Goal: Find specific page/section: Find specific page/section

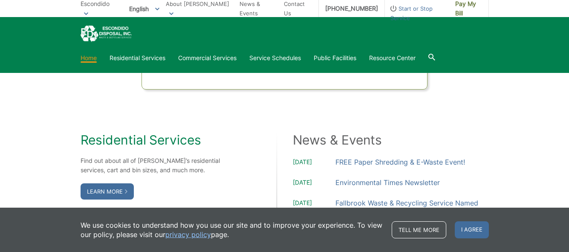
scroll to position [648, 0]
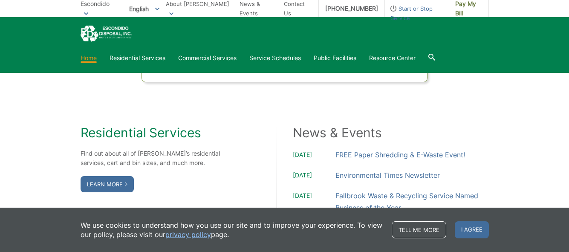
click at [84, 121] on div "Residential Services Find out about all of EDI’s residential services, cart and…" at bounding box center [285, 205] width 408 height 246
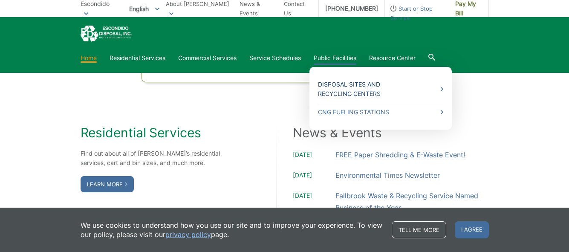
click at [442, 89] on link "Disposal Sites and Recycling Centers" at bounding box center [380, 89] width 125 height 19
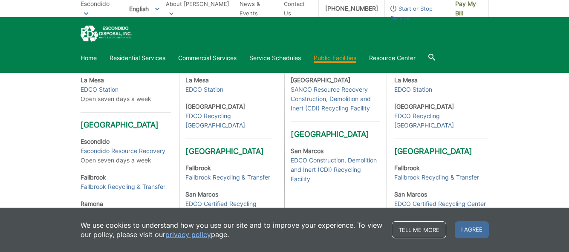
scroll to position [275, 0]
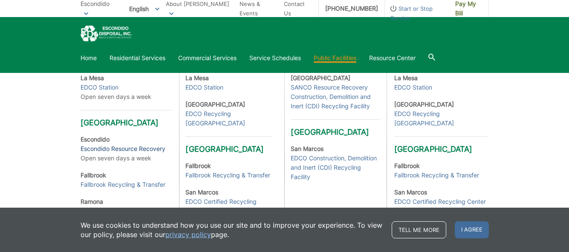
click at [147, 153] on link "Escondido Resource Recovery" at bounding box center [123, 148] width 85 height 9
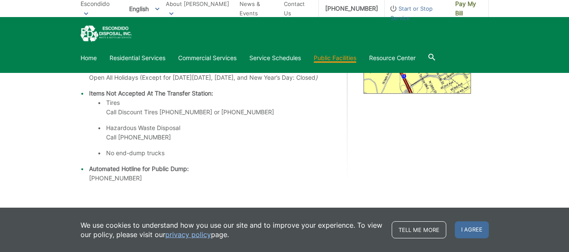
scroll to position [329, 0]
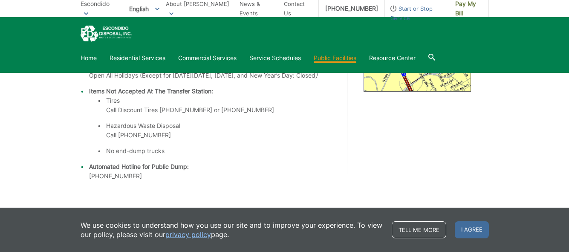
click at [71, 186] on div "Escondido Resource Recovery Got trash? Escondido Resource Recovery provides a c…" at bounding box center [284, 22] width 569 height 404
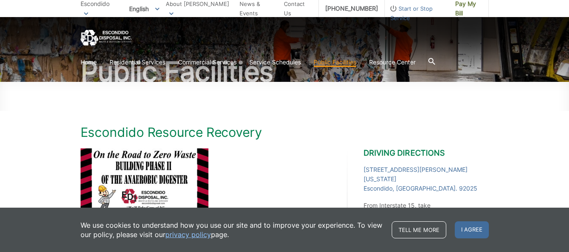
scroll to position [71, 0]
